Goal: Information Seeking & Learning: Learn about a topic

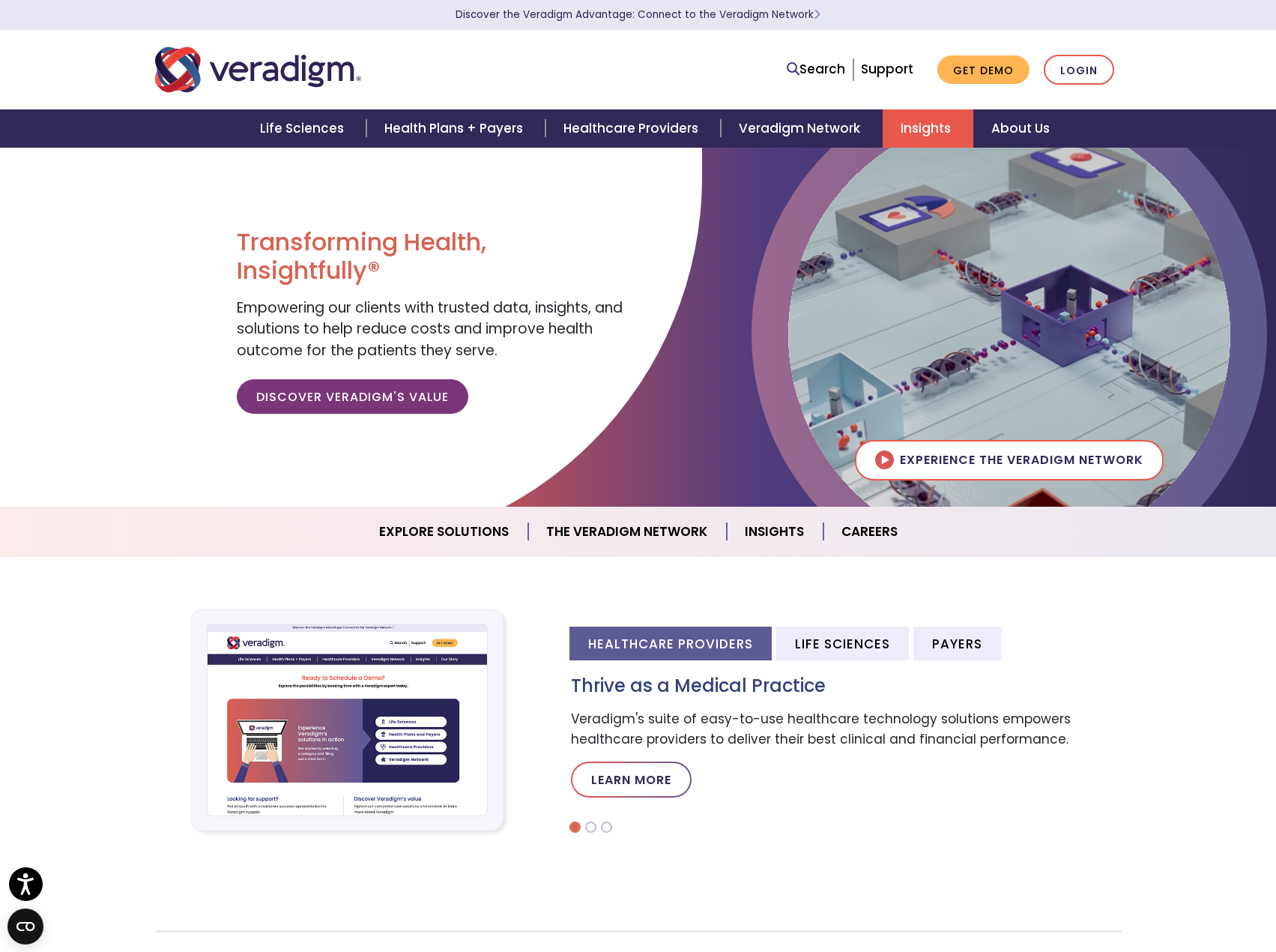
click at [914, 127] on link "Insights" at bounding box center [928, 128] width 91 height 38
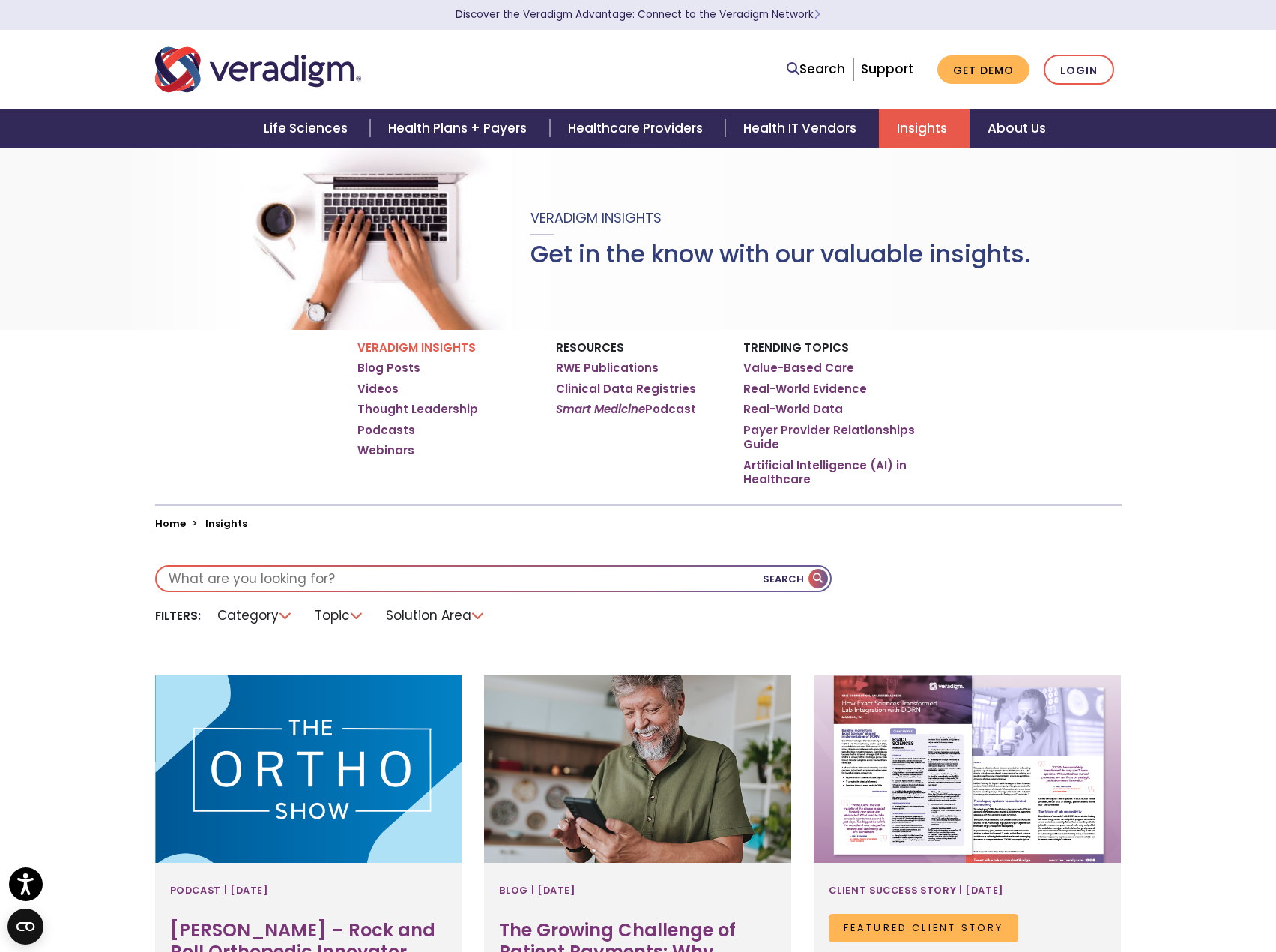
click at [389, 369] on link "Blog Posts" at bounding box center [389, 367] width 63 height 15
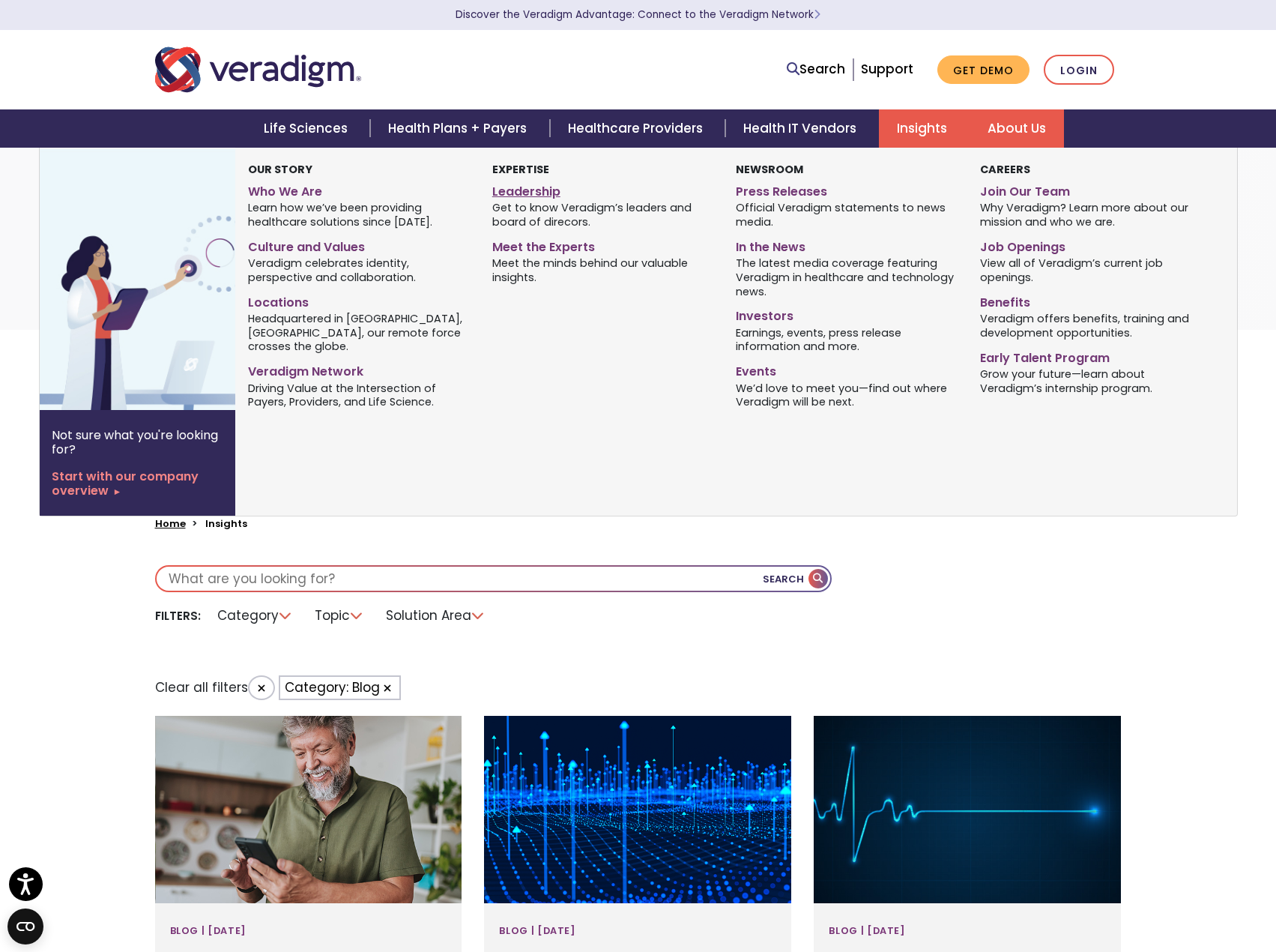
click at [542, 191] on link "Leadership" at bounding box center [603, 189] width 221 height 21
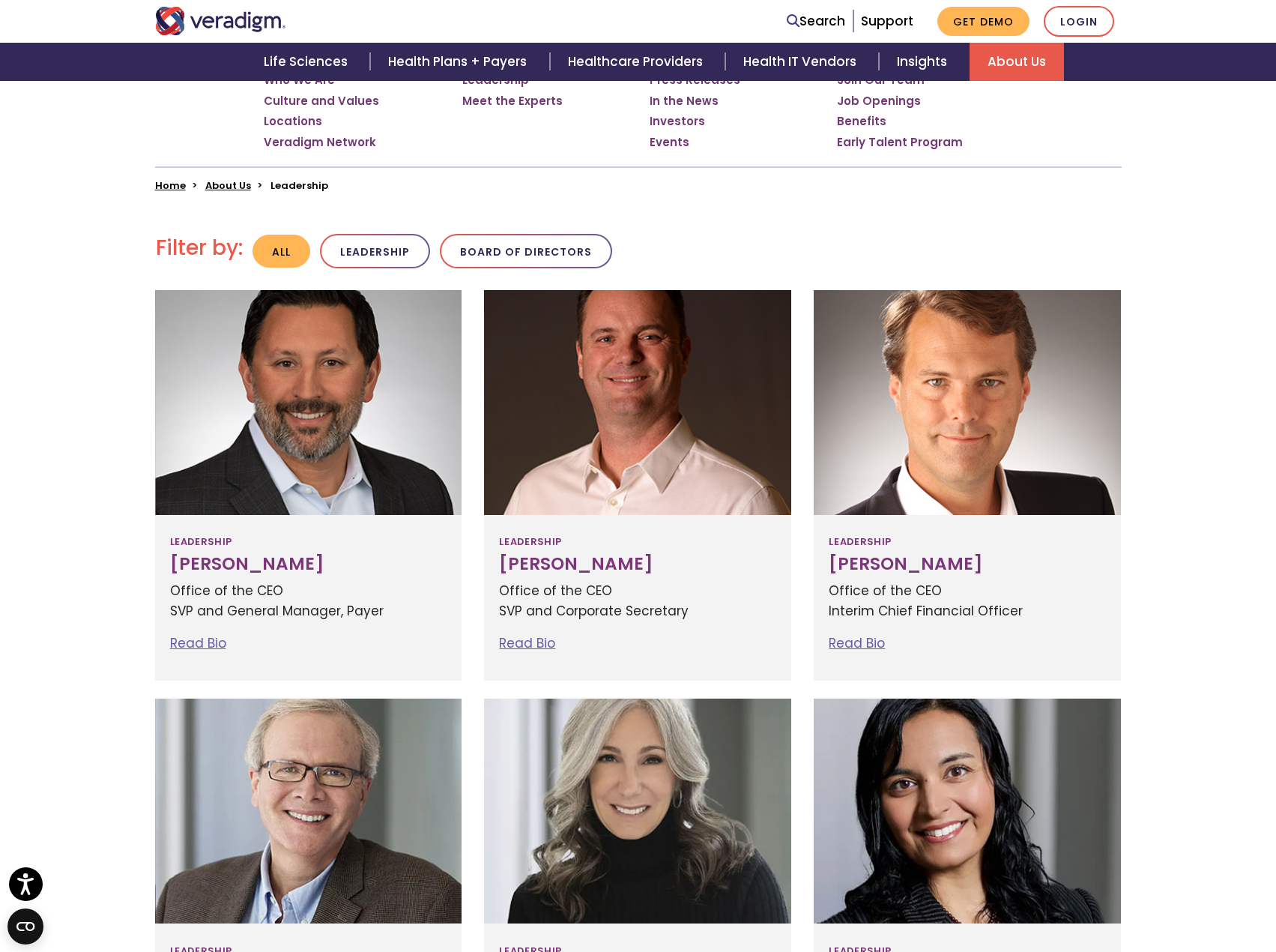
scroll to position [300, 0]
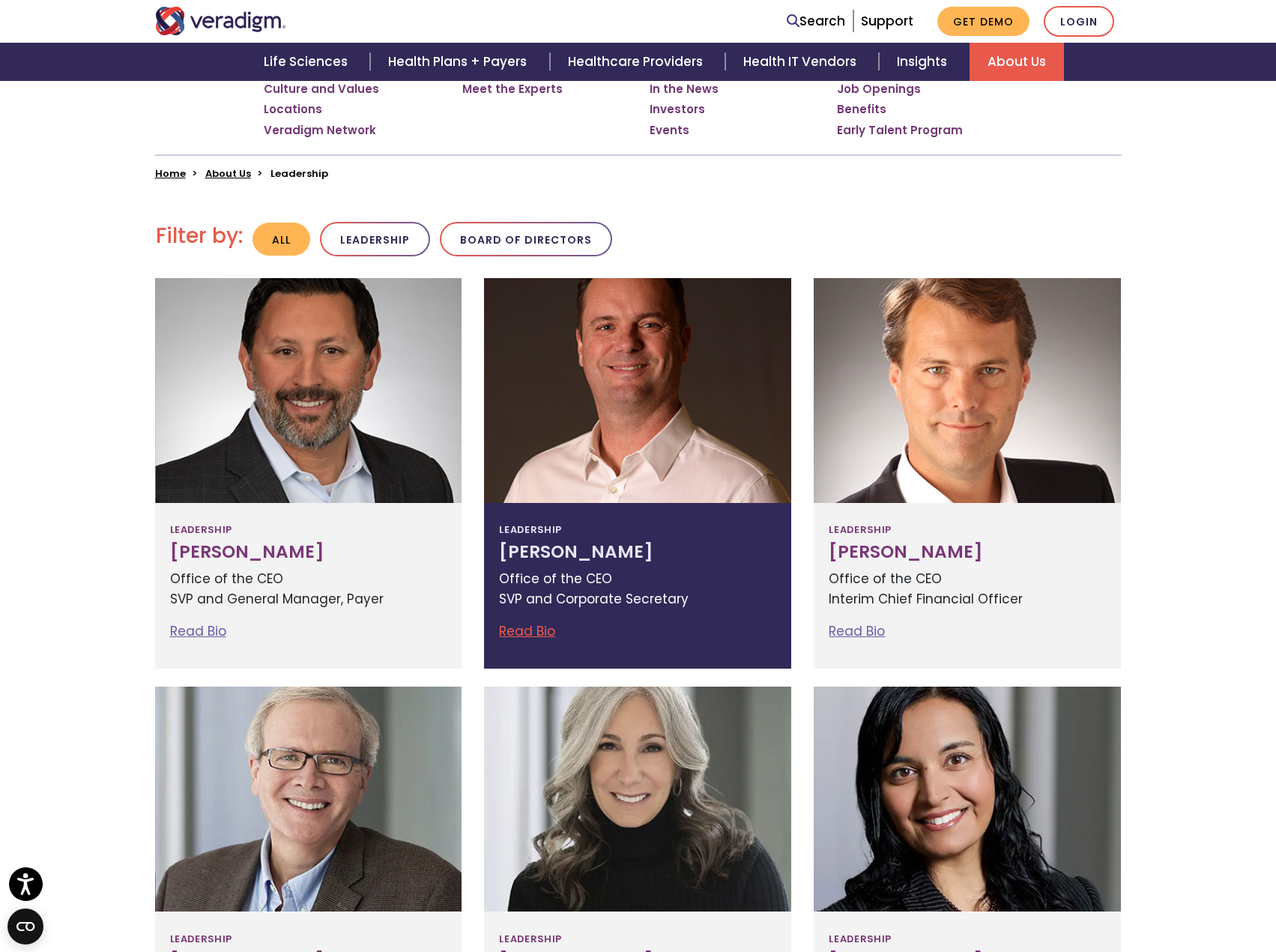
click at [521, 629] on link "Read Bio" at bounding box center [527, 631] width 56 height 18
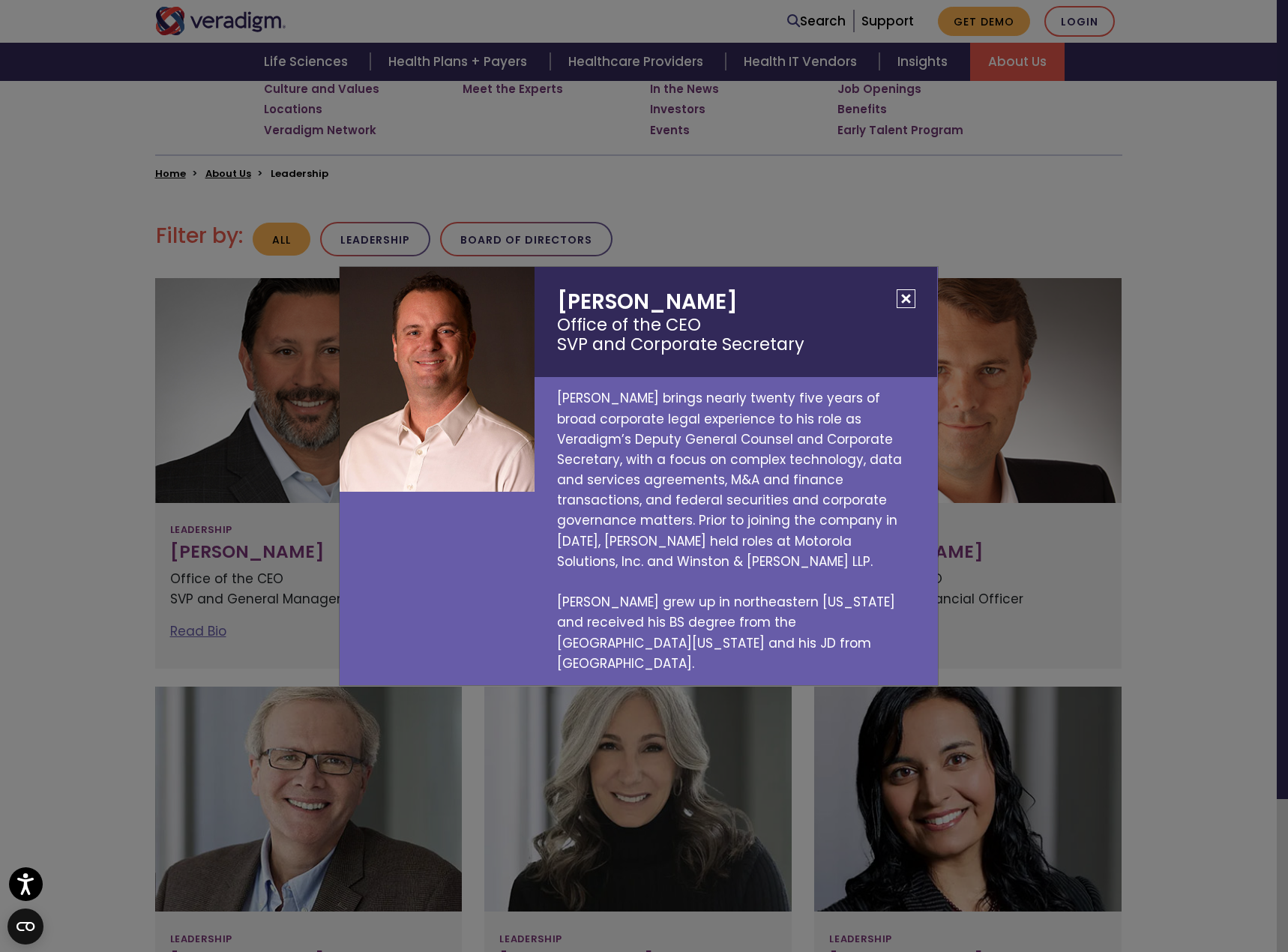
drag, startPoint x: 913, startPoint y: 321, endPoint x: 502, endPoint y: 446, distance: 429.6
click at [899, 308] on button "Close" at bounding box center [905, 298] width 19 height 19
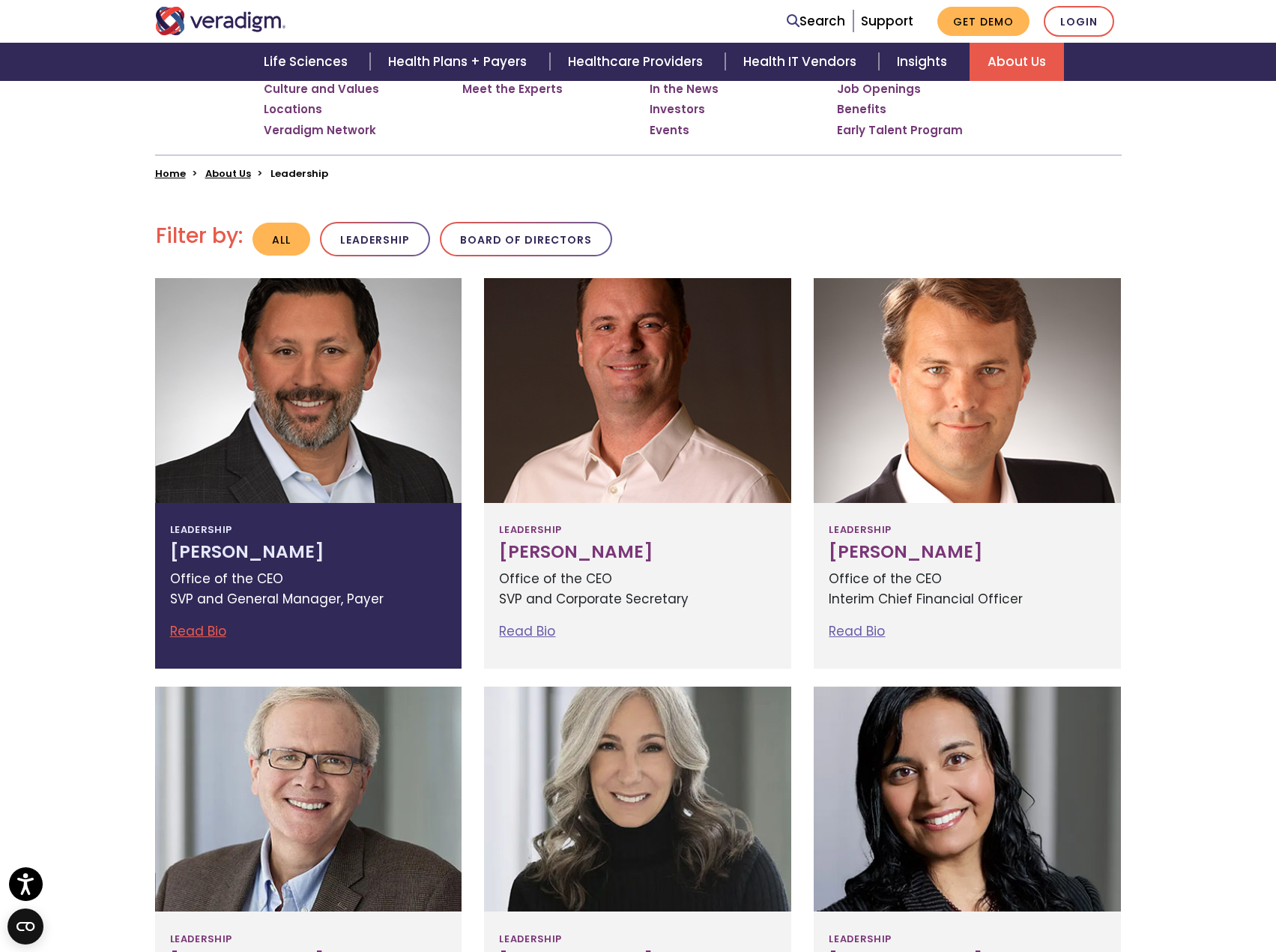
click at [181, 634] on link "Read Bio" at bounding box center [198, 631] width 56 height 18
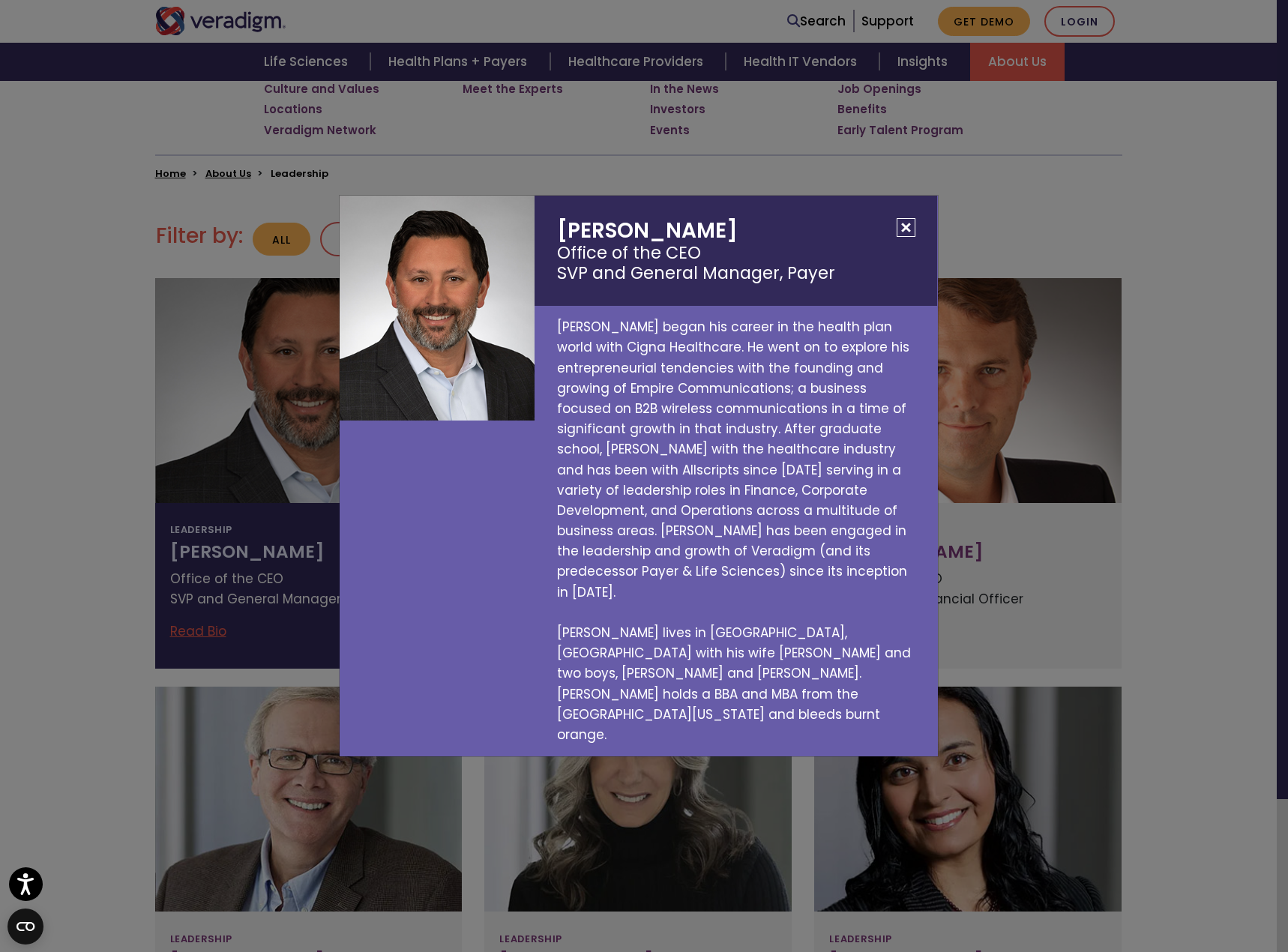
drag, startPoint x: 906, startPoint y: 258, endPoint x: 407, endPoint y: 397, distance: 518.0
click at [885, 272] on h2 "[PERSON_NAME] Office of the CEO SVP and General Manager, Payer" at bounding box center [736, 250] width 403 height 110
click at [910, 237] on button "Close" at bounding box center [905, 227] width 19 height 19
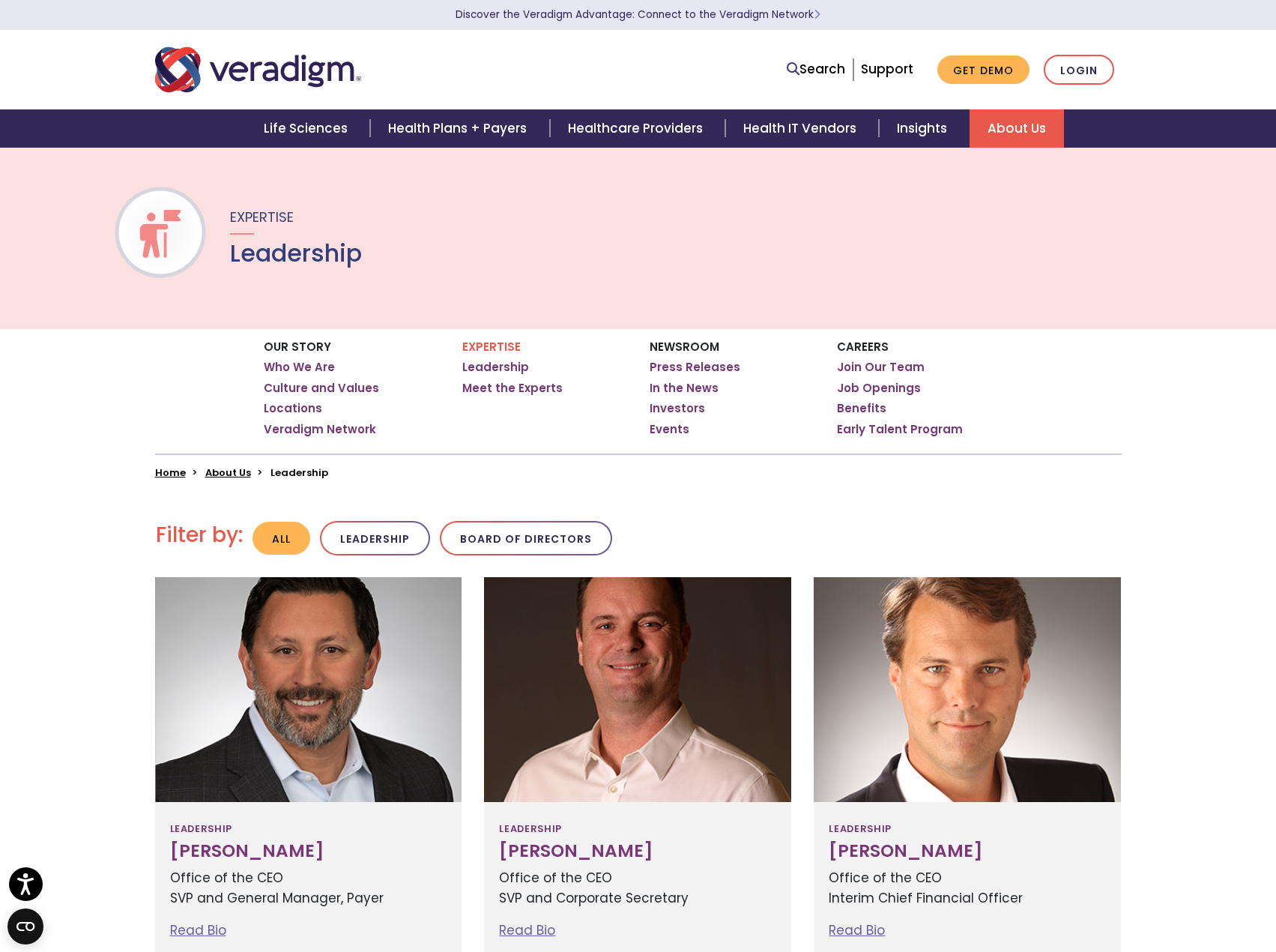
scroll to position [0, 0]
